Goal: Information Seeking & Learning: Find contact information

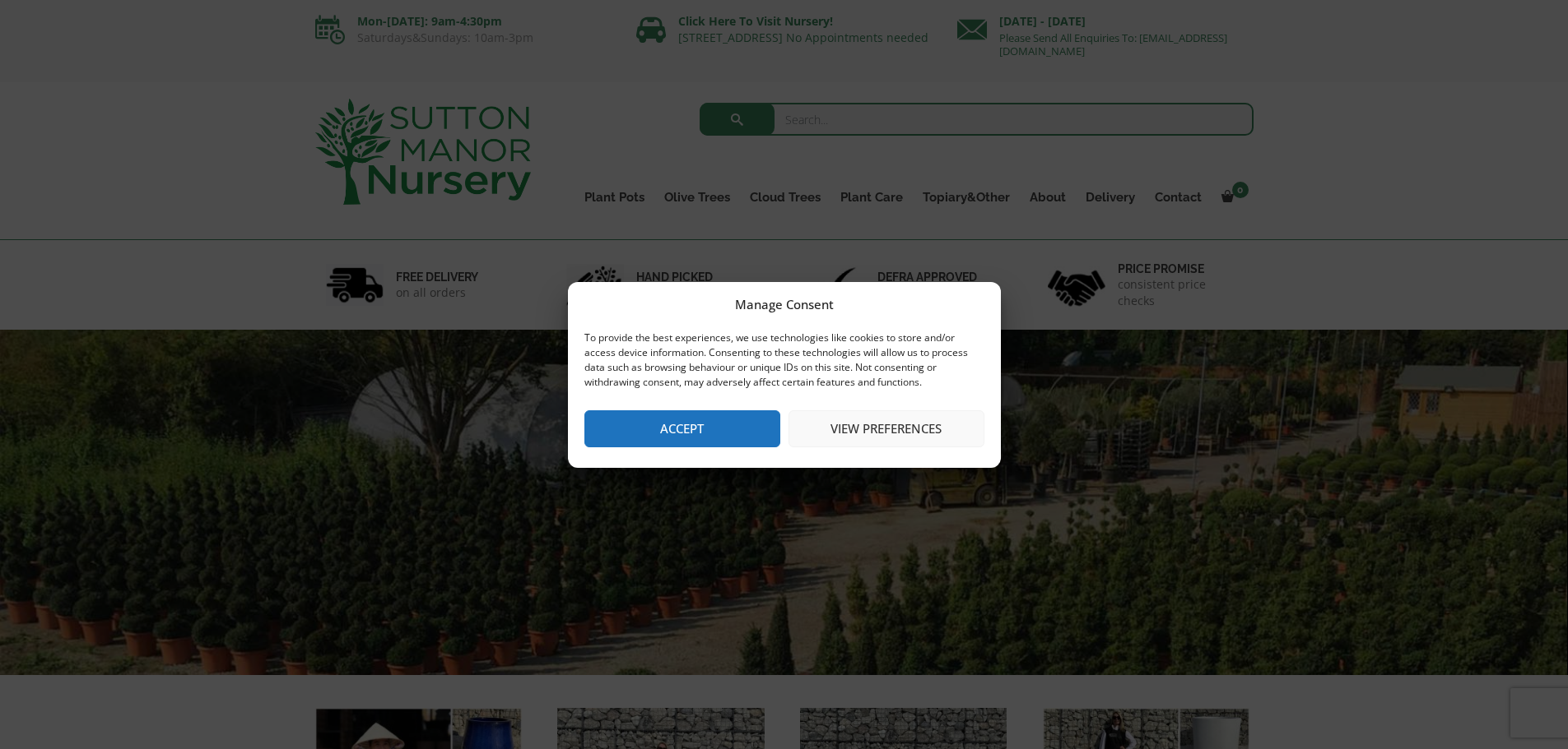
click at [736, 420] on button "Accept" at bounding box center [682, 429] width 196 height 37
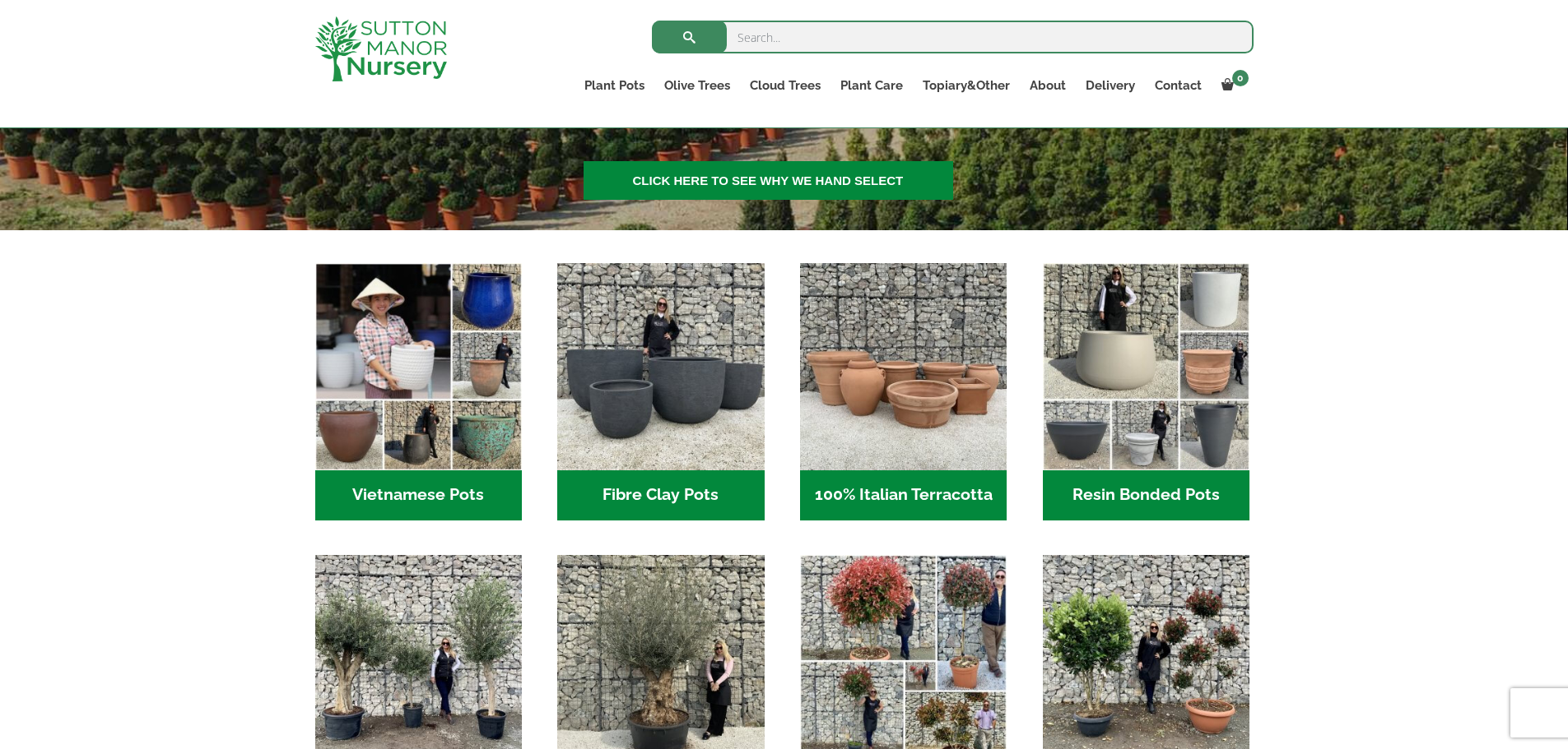
scroll to position [165, 0]
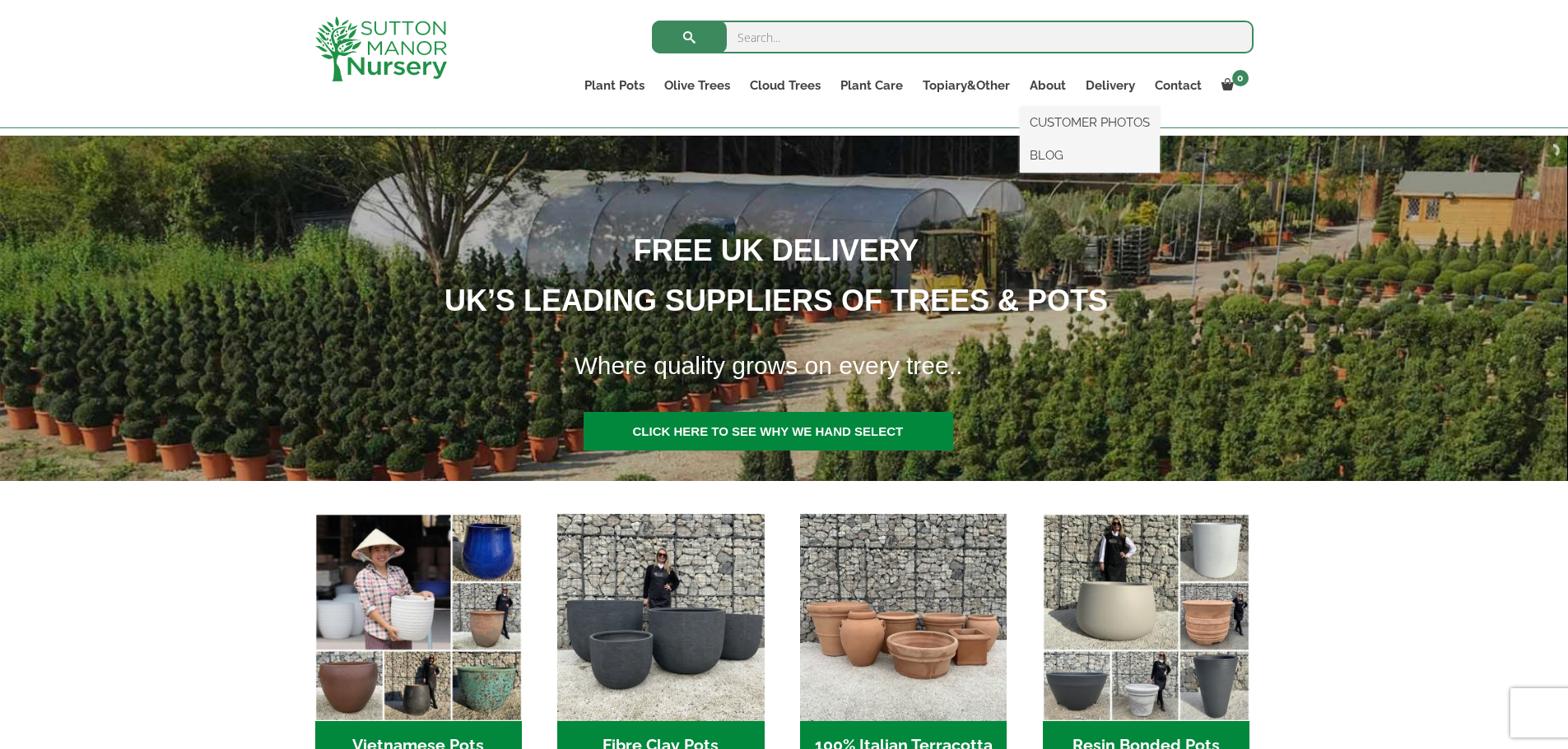
click at [1052, 107] on ul "CUSTOMER PHOTOS BLOG" at bounding box center [1090, 140] width 140 height 66
click at [1049, 89] on link "About" at bounding box center [1047, 85] width 56 height 23
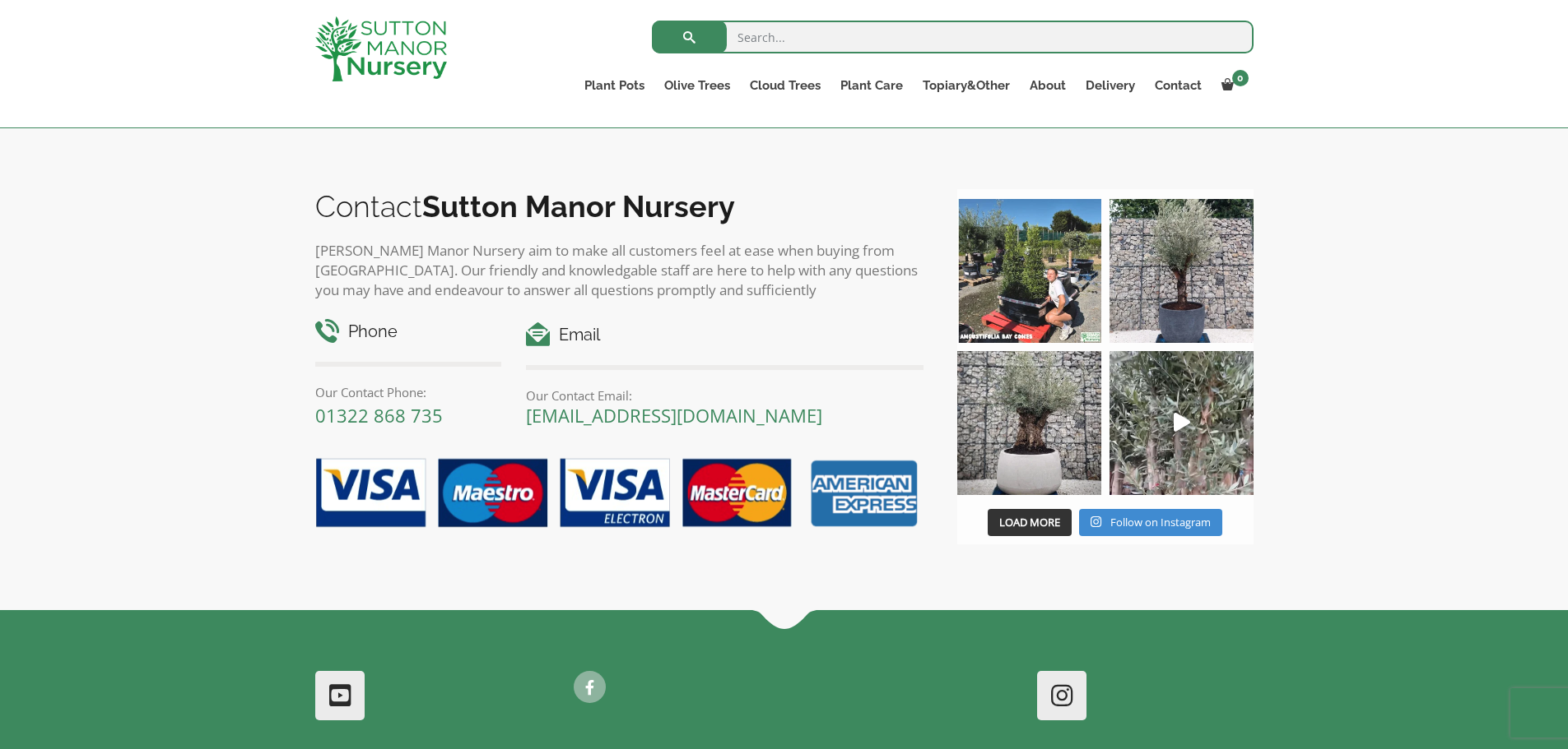
scroll to position [1883, 0]
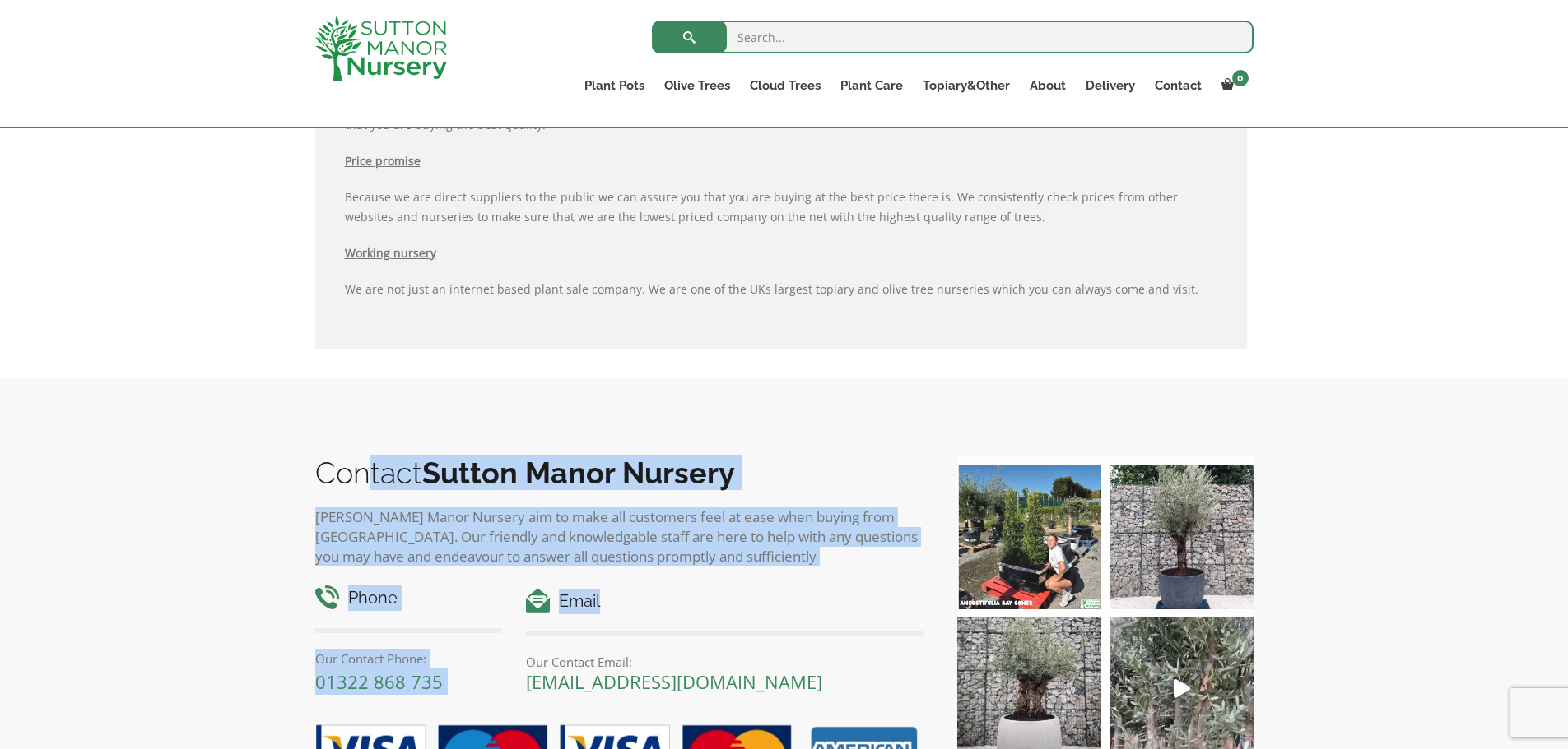
drag, startPoint x: 429, startPoint y: 499, endPoint x: 341, endPoint y: 470, distance: 92.7
click at [341, 470] on div "Contact Sutton Manor Nursery Sutton Manor Nursery aim to make all customers fee…" at bounding box center [619, 631] width 609 height 350
click at [527, 503] on div "Contact Sutton Manor Nursery Sutton Manor Nursery aim to make all customers fee…" at bounding box center [619, 631] width 609 height 350
drag, startPoint x: 346, startPoint y: 463, endPoint x: 735, endPoint y: 573, distance: 404.3
click at [749, 576] on div "Contact Sutton Manor Nursery Sutton Manor Nursery aim to make all customers fee…" at bounding box center [619, 631] width 609 height 350
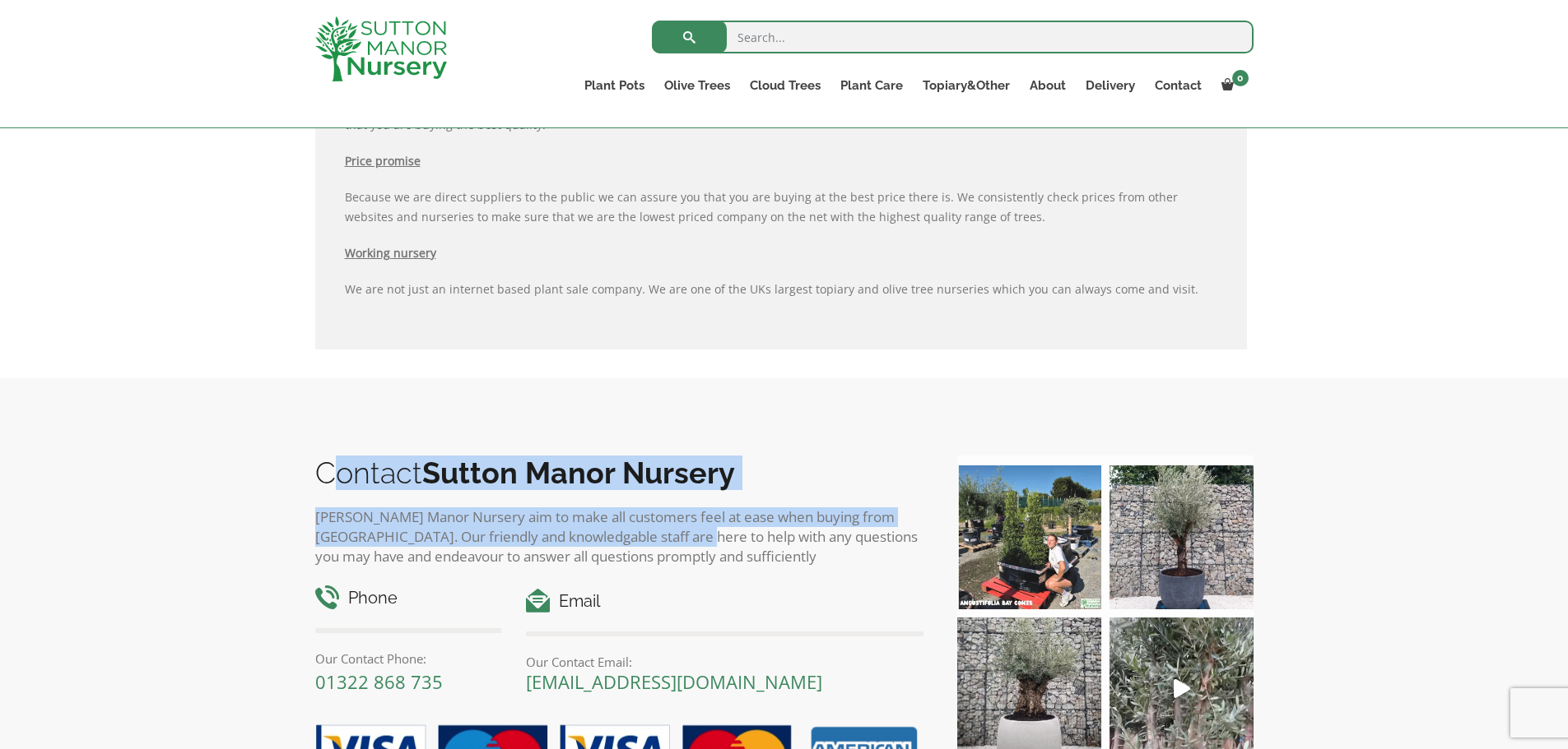
drag, startPoint x: 357, startPoint y: 449, endPoint x: 691, endPoint y: 542, distance: 346.7
click at [691, 542] on div "Contact Sutton Manor Nursery Sutton Manor Nursery aim to make all customers fee…" at bounding box center [784, 628] width 1568 height 500
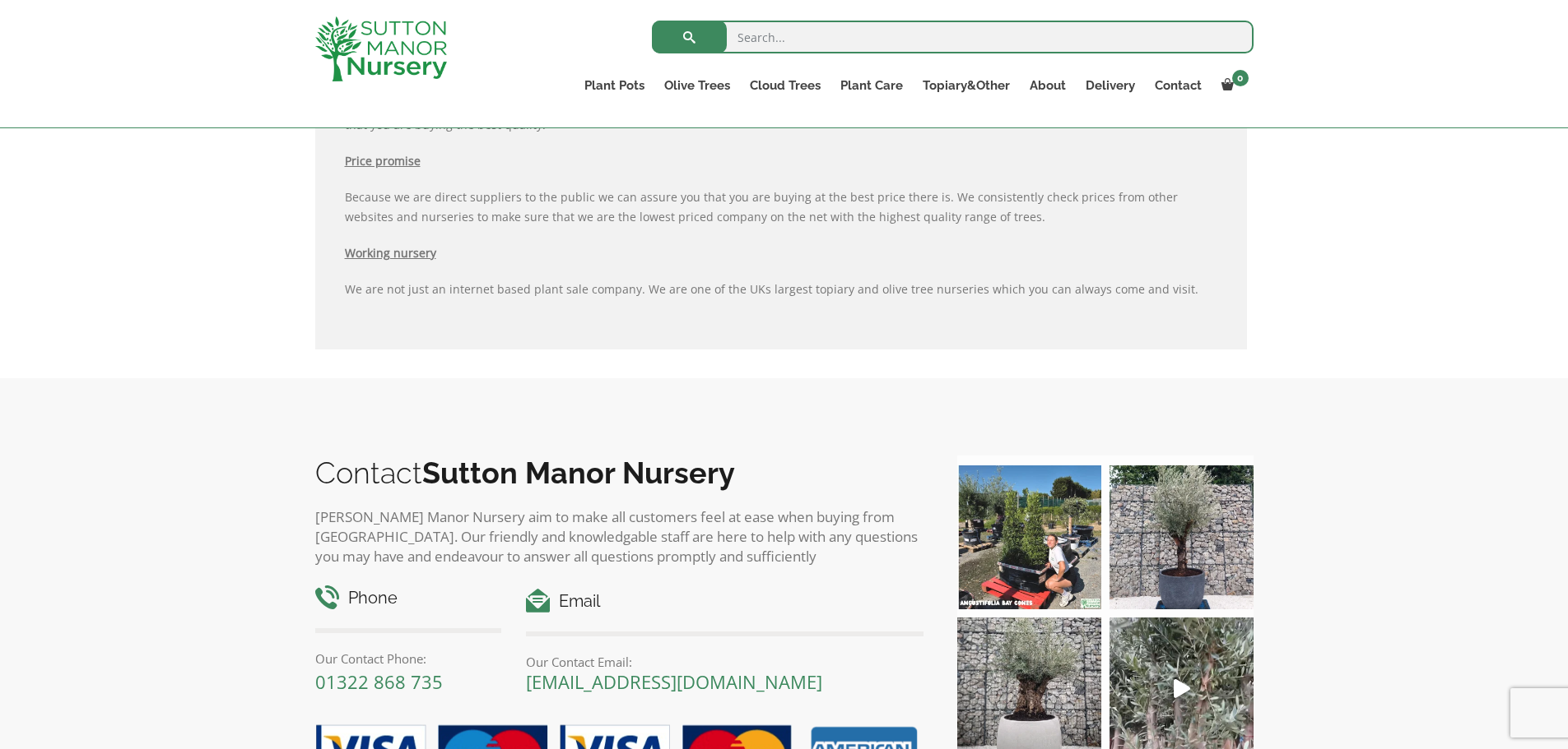
drag, startPoint x: 289, startPoint y: 422, endPoint x: 449, endPoint y: 454, distance: 163.2
click at [340, 431] on div "Contact Sutton Manor Nursery Sutton Manor Nursery aim to make all customers fee…" at bounding box center [784, 628] width 1568 height 500
click at [656, 507] on p "[PERSON_NAME] Manor Nursery aim to make all customers feel at ease when buying …" at bounding box center [619, 537] width 609 height 60
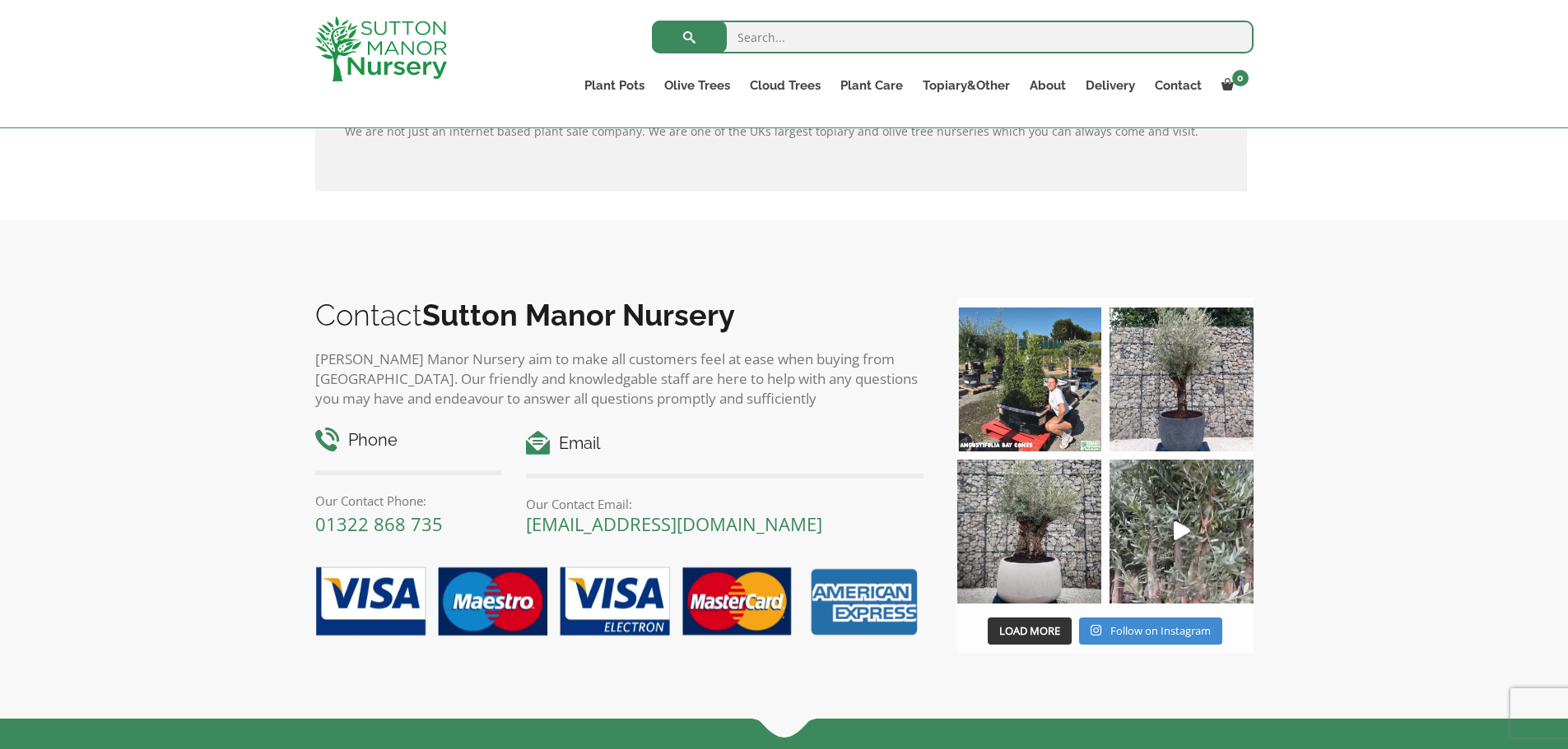
scroll to position [2048, 0]
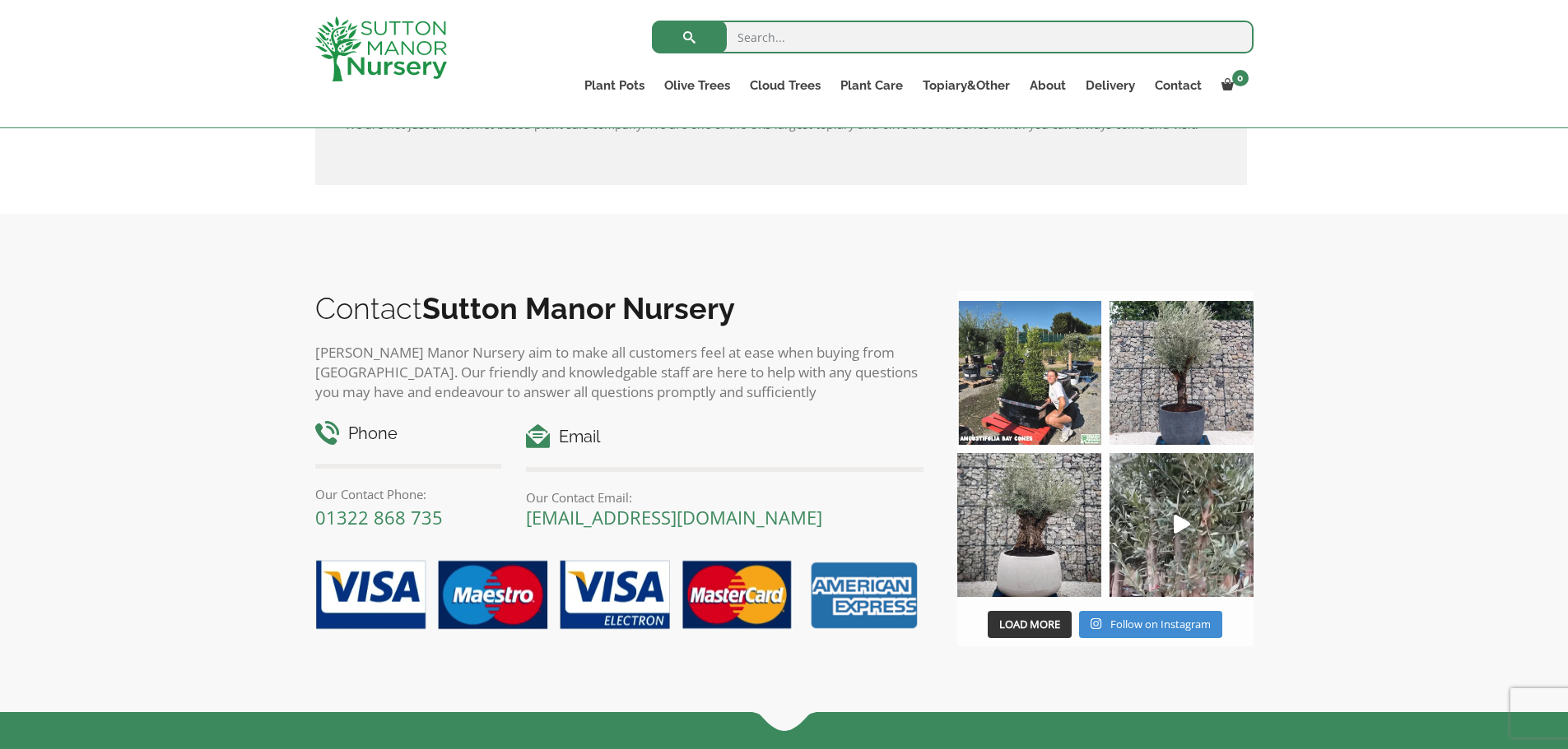
drag, startPoint x: 881, startPoint y: 519, endPoint x: 522, endPoint y: 513, distance: 359.1
click at [522, 513] on div "Email Our Contact Email: enquiries@suttonmanornursery.co.uk" at bounding box center [724, 475] width 422 height 103
copy link "[EMAIL_ADDRESS][DOMAIN_NAME]"
